Goal: Task Accomplishment & Management: Complete application form

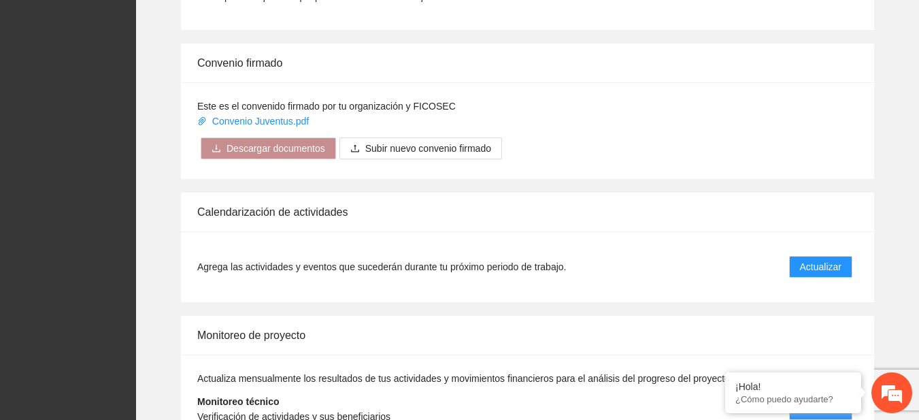
scroll to position [1128, 0]
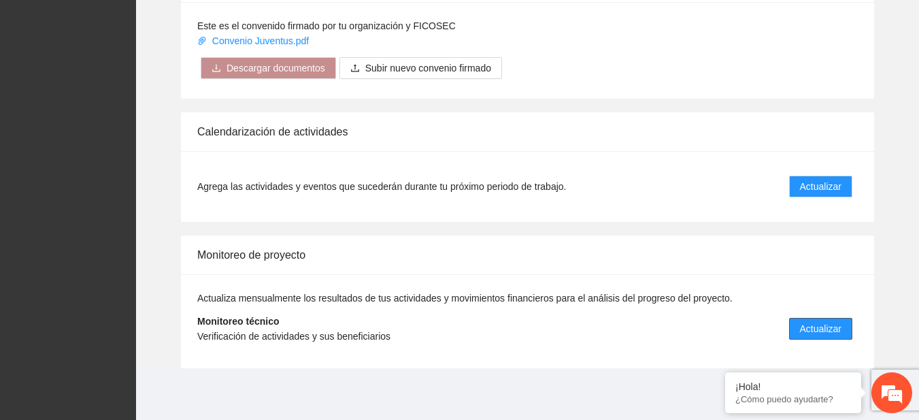
click at [806, 322] on span "Actualizar" at bounding box center [820, 328] width 41 height 15
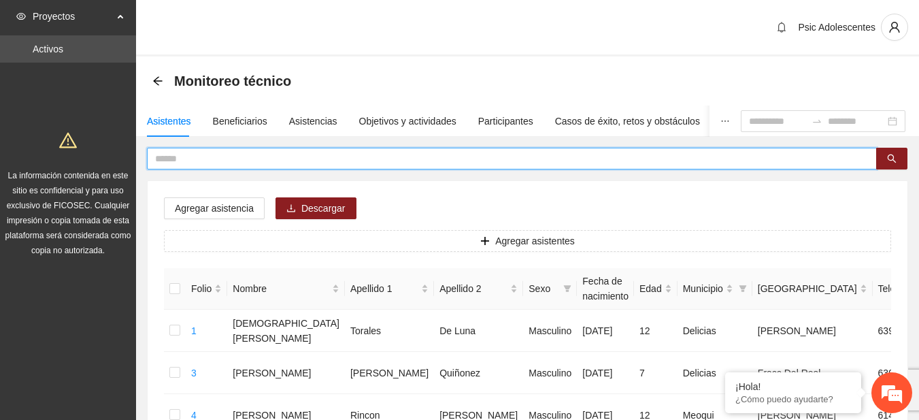
click at [239, 163] on input "text" at bounding box center [506, 158] width 703 height 15
type input "**********"
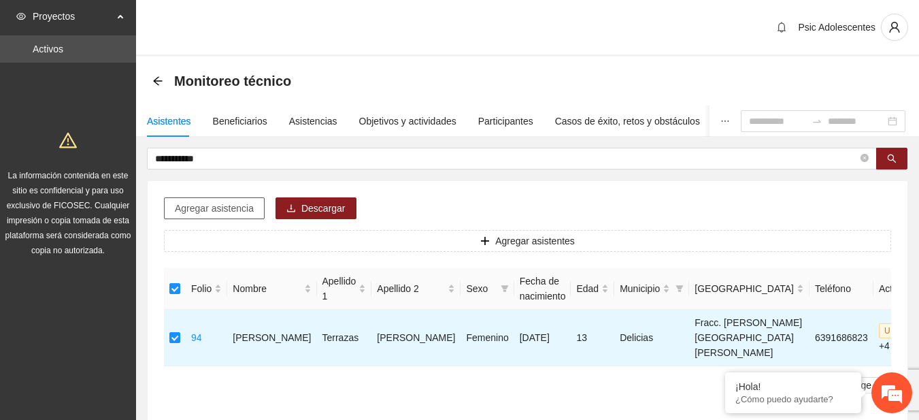
click at [224, 212] on span "Agregar asistencia" at bounding box center [214, 208] width 79 height 15
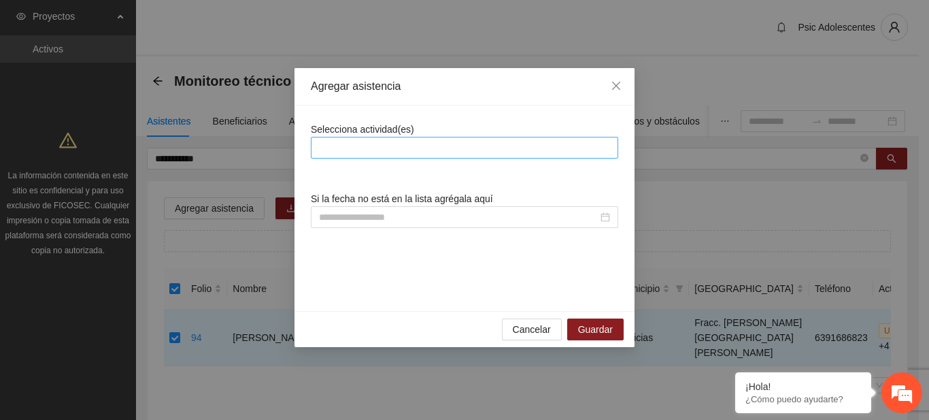
click at [377, 150] on div at bounding box center [464, 147] width 301 height 16
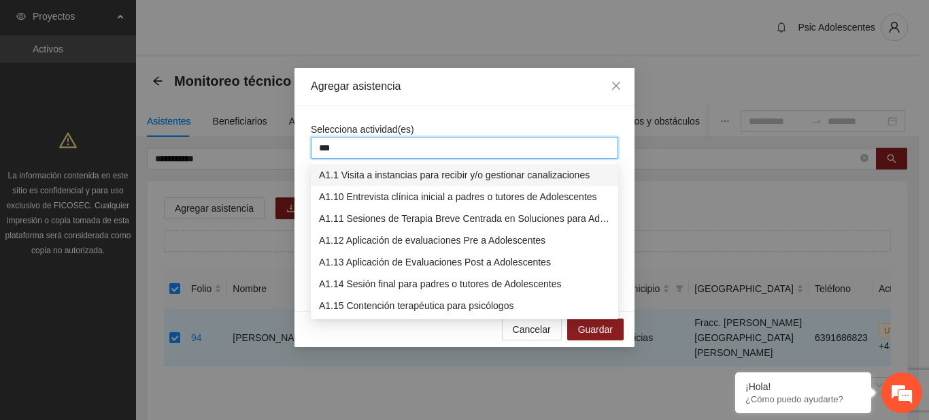
type input "****"
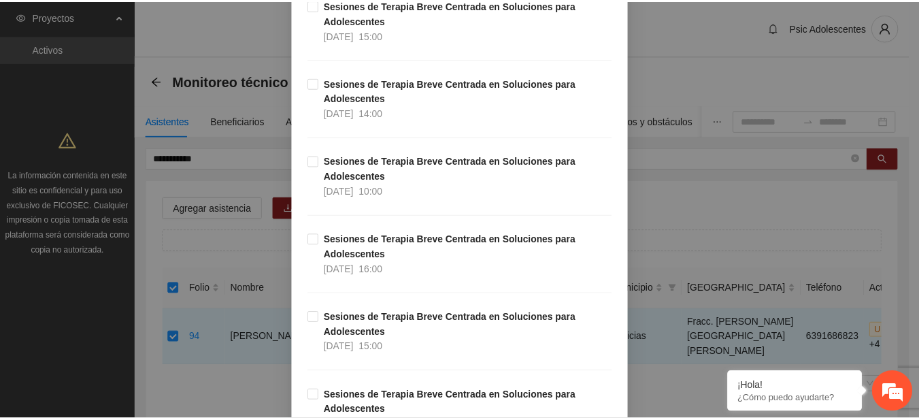
scroll to position [12161, 0]
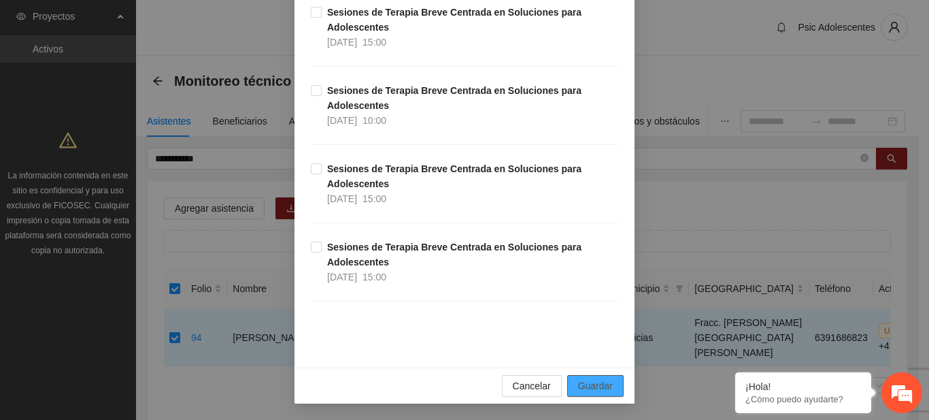
click at [599, 376] on button "Guardar" at bounding box center [595, 386] width 56 height 22
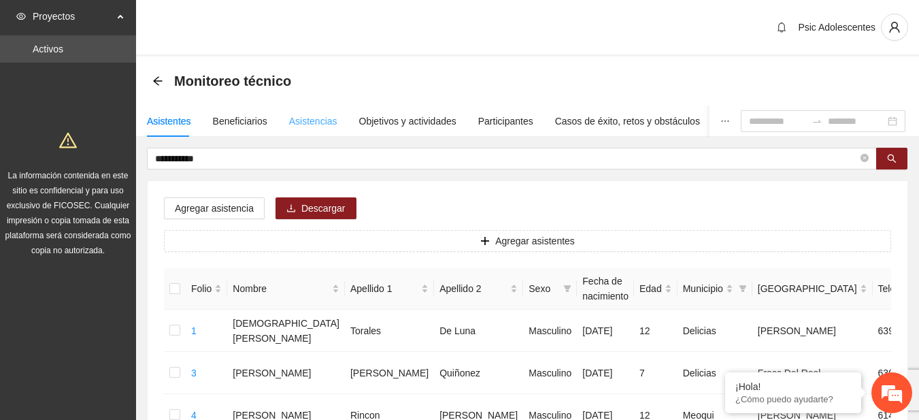
click at [304, 110] on div "Asistencias" at bounding box center [313, 120] width 48 height 31
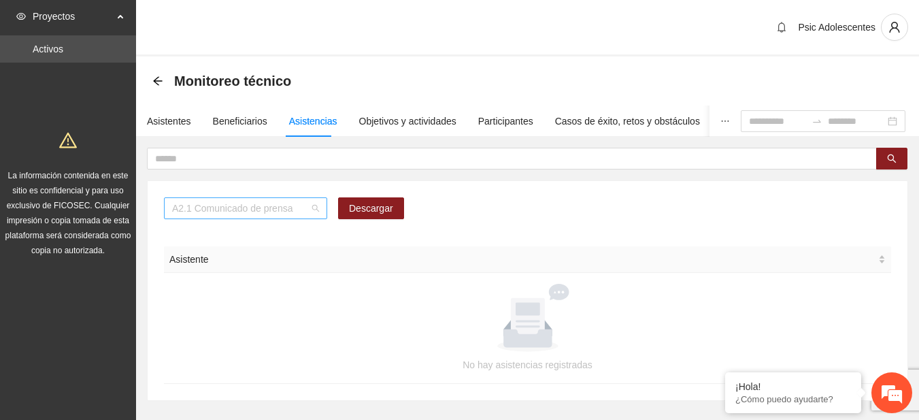
click at [313, 206] on span "A2.1 Comunicado de prensa" at bounding box center [245, 208] width 147 height 20
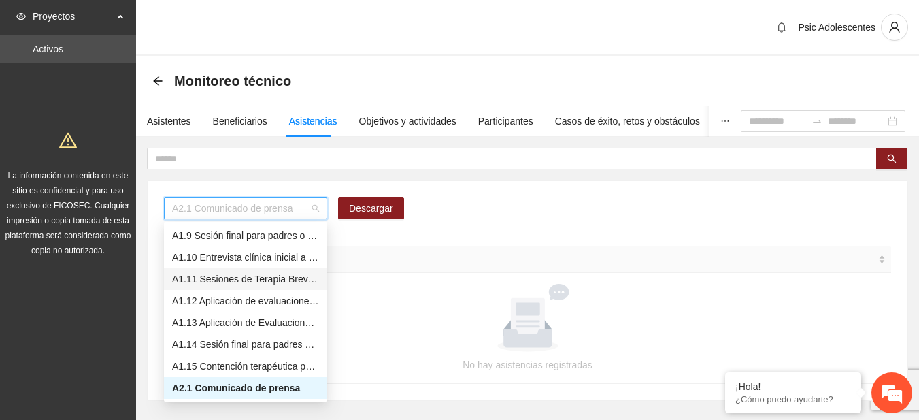
click at [199, 281] on div "A1.11 Sesiones de Terapia Breve Centrada en Soluciones para Adolescentes" at bounding box center [245, 278] width 147 height 15
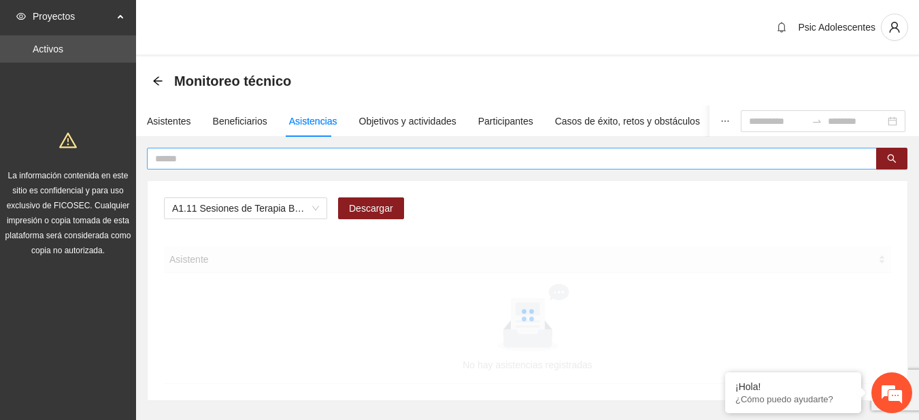
click at [197, 166] on span at bounding box center [512, 159] width 730 height 22
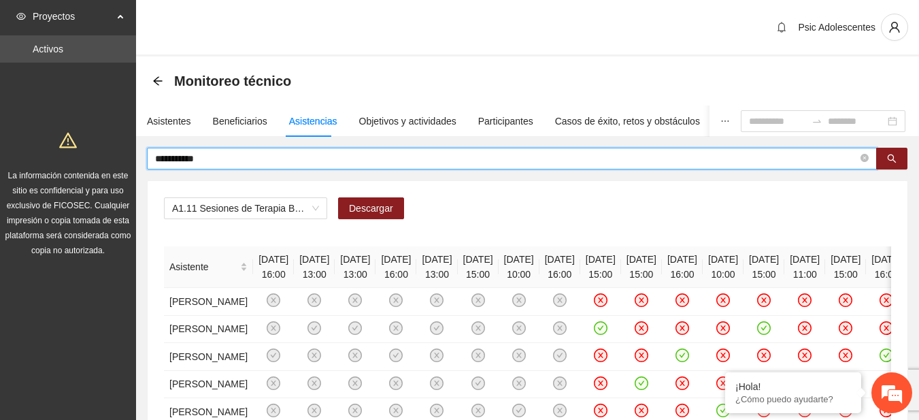
type input "**********"
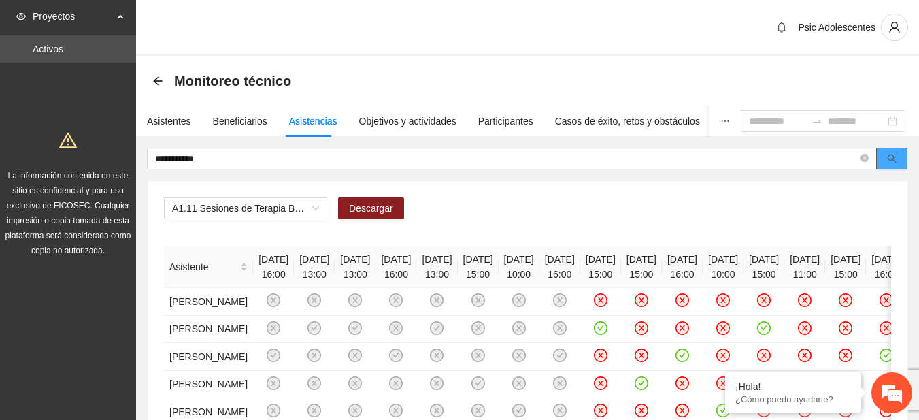
click at [887, 161] on icon "search" at bounding box center [892, 159] width 10 height 10
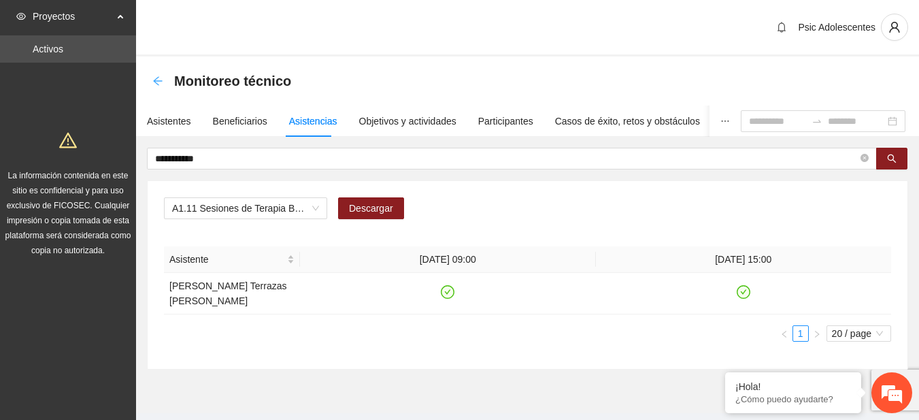
click at [156, 82] on icon "arrow-left" at bounding box center [157, 80] width 9 height 9
